Goal: Book appointment/travel/reservation

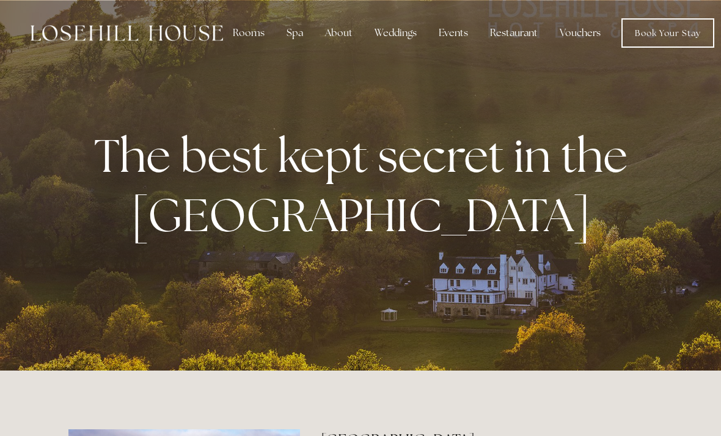
click at [672, 35] on link "Book Your Stay" at bounding box center [667, 32] width 93 height 29
click at [652, 37] on link "Book Your Stay" at bounding box center [667, 32] width 93 height 29
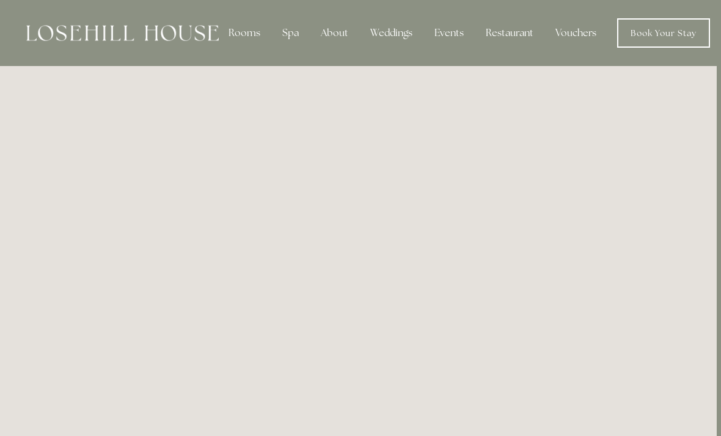
scroll to position [0, 4]
click at [504, 43] on div "Restaurant" at bounding box center [510, 33] width 67 height 24
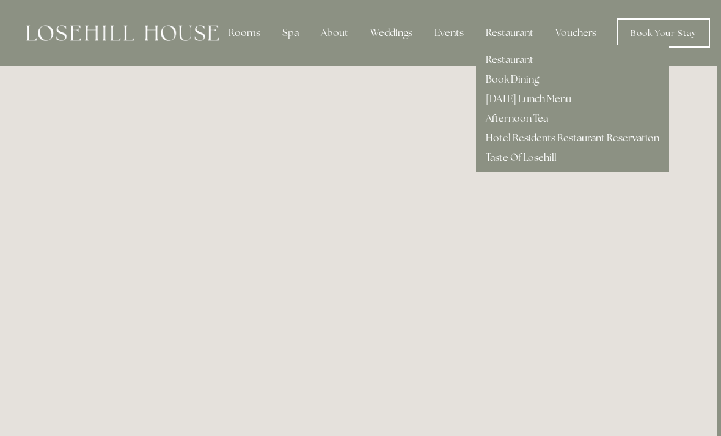
click at [501, 65] on link "Restaurant" at bounding box center [510, 59] width 48 height 13
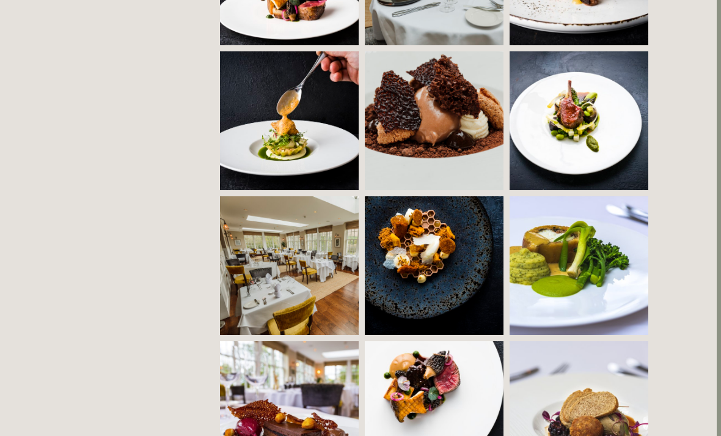
scroll to position [1024, 4]
